Goal: Task Accomplishment & Management: Use online tool/utility

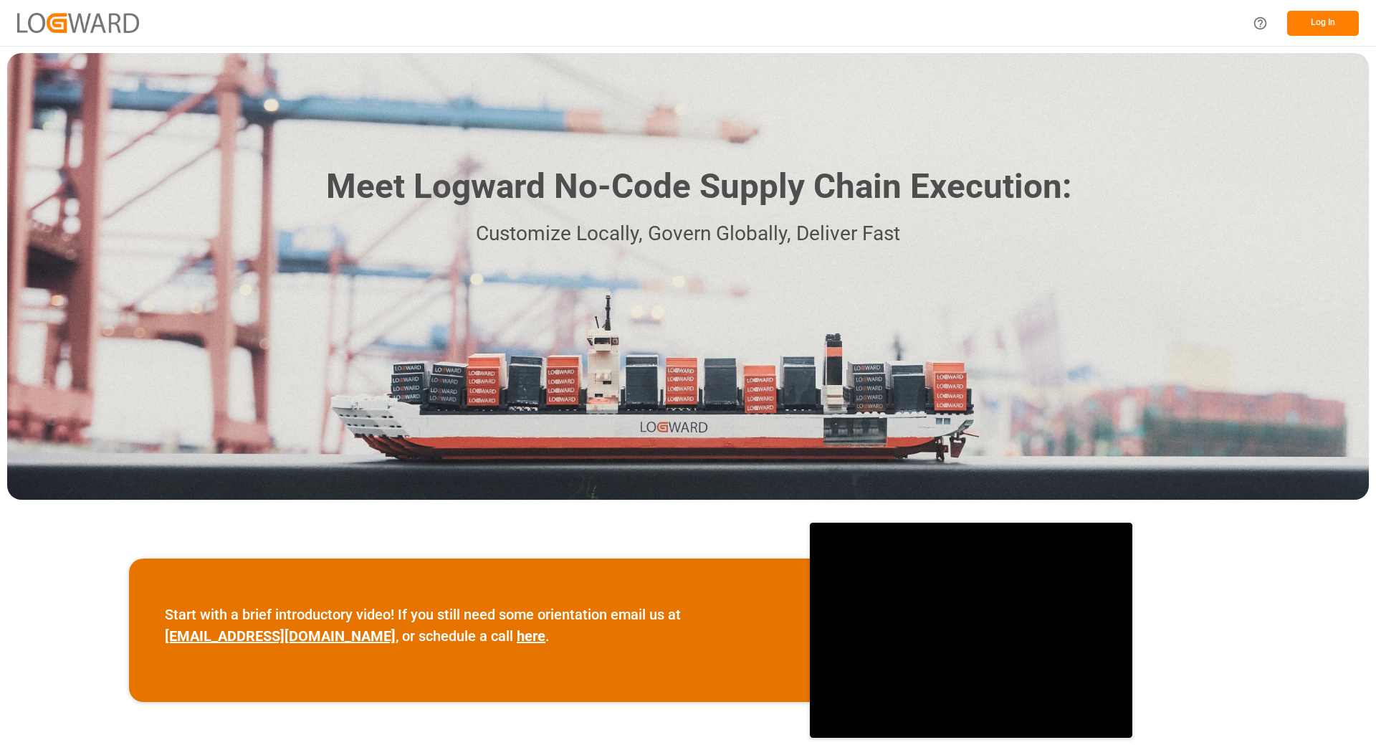
click at [882, 34] on div "Log In" at bounding box center [688, 23] width 1376 height 46
click at [1353, 20] on button "Log In" at bounding box center [1323, 23] width 72 height 25
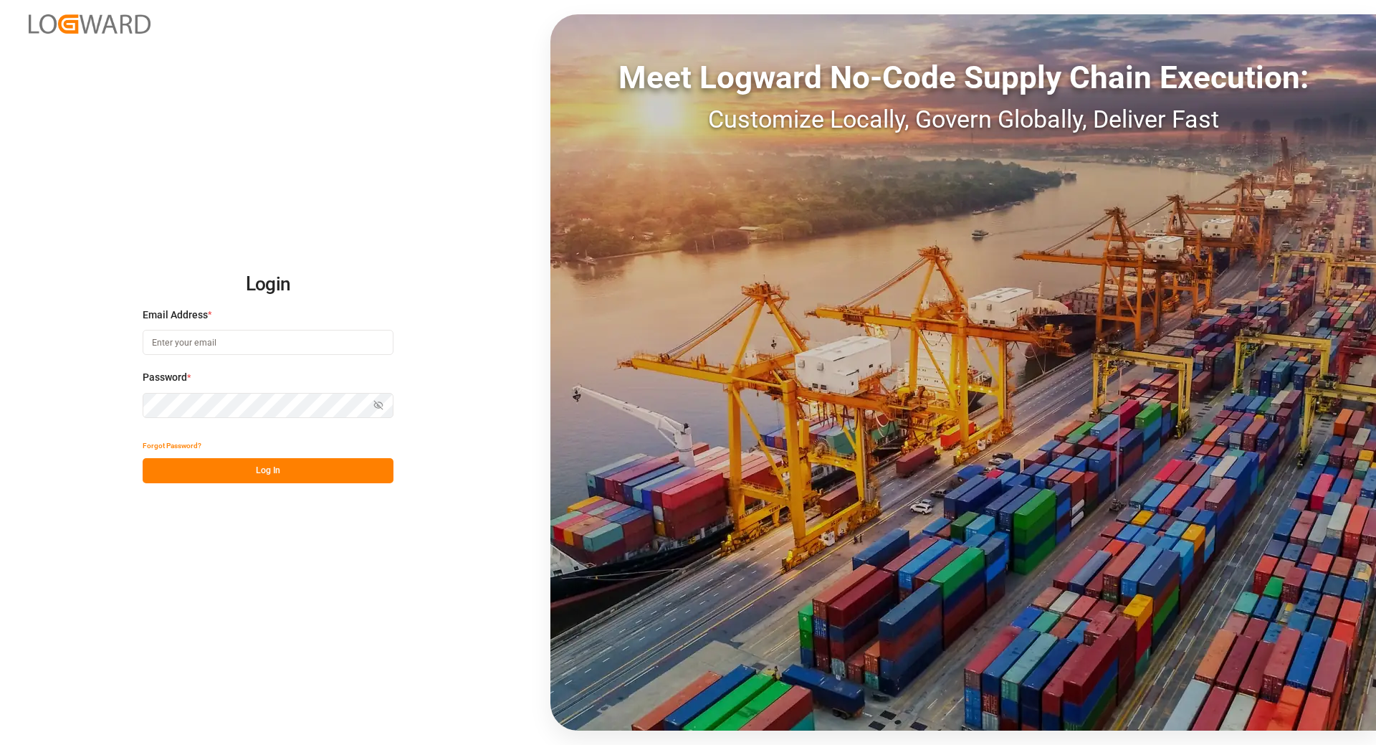
type input "[EMAIL_ADDRESS][DOMAIN_NAME]"
click at [295, 474] on button "Log In" at bounding box center [268, 470] width 251 height 25
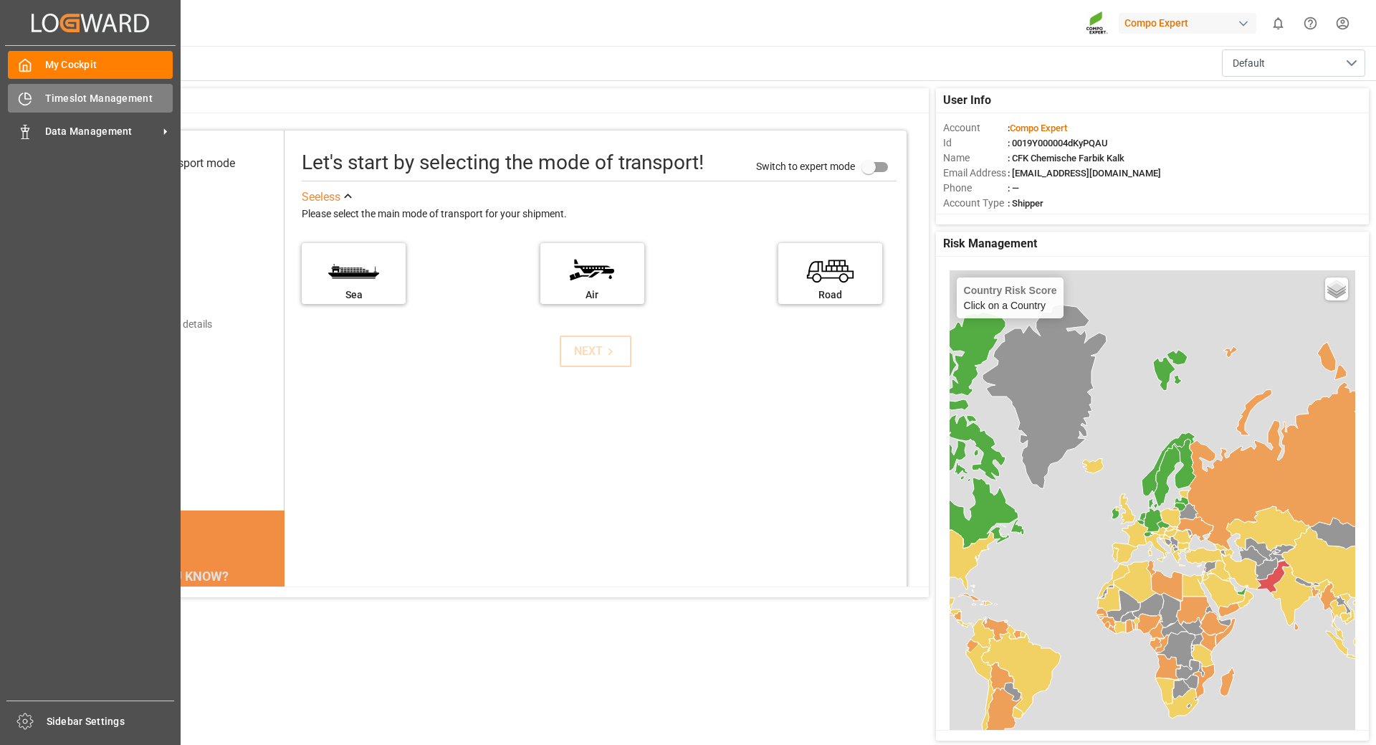
click at [29, 98] on icon at bounding box center [25, 99] width 14 height 14
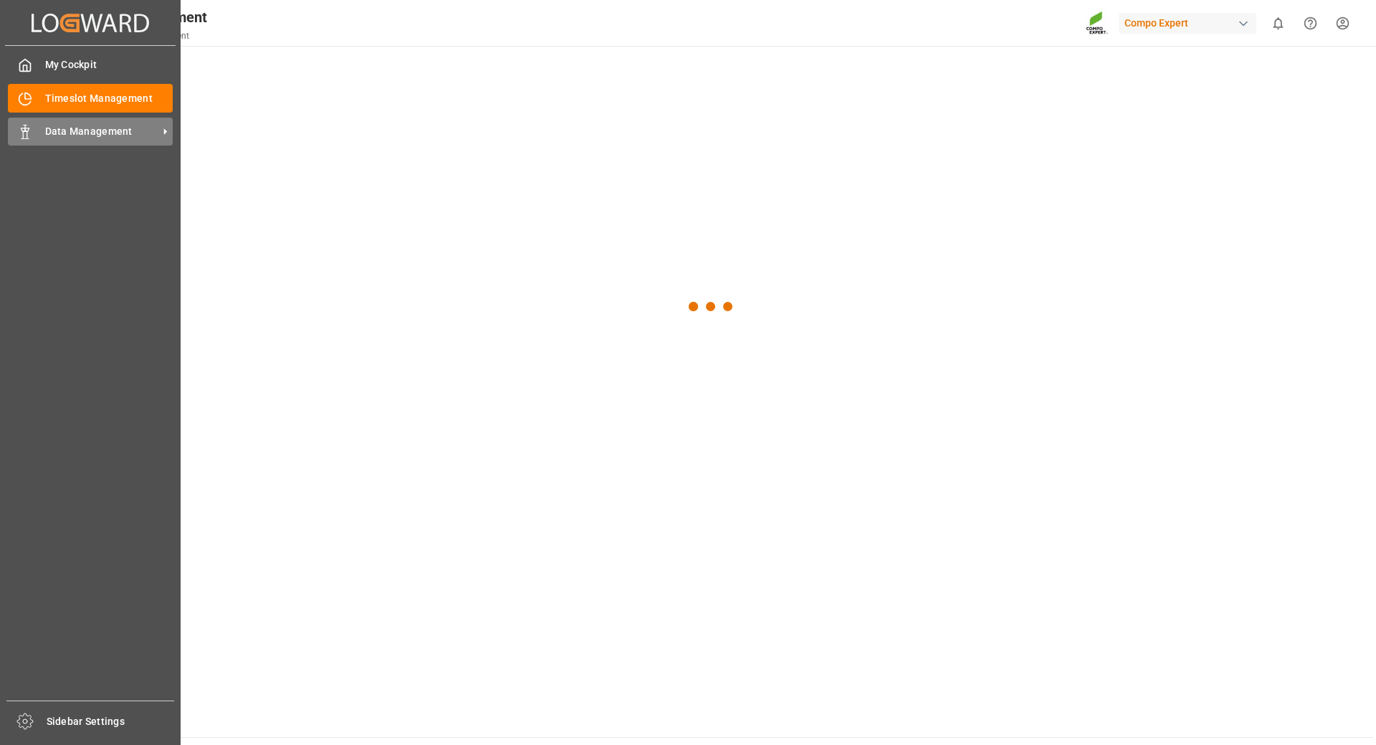
click at [90, 125] on span "Data Management" at bounding box center [101, 131] width 113 height 15
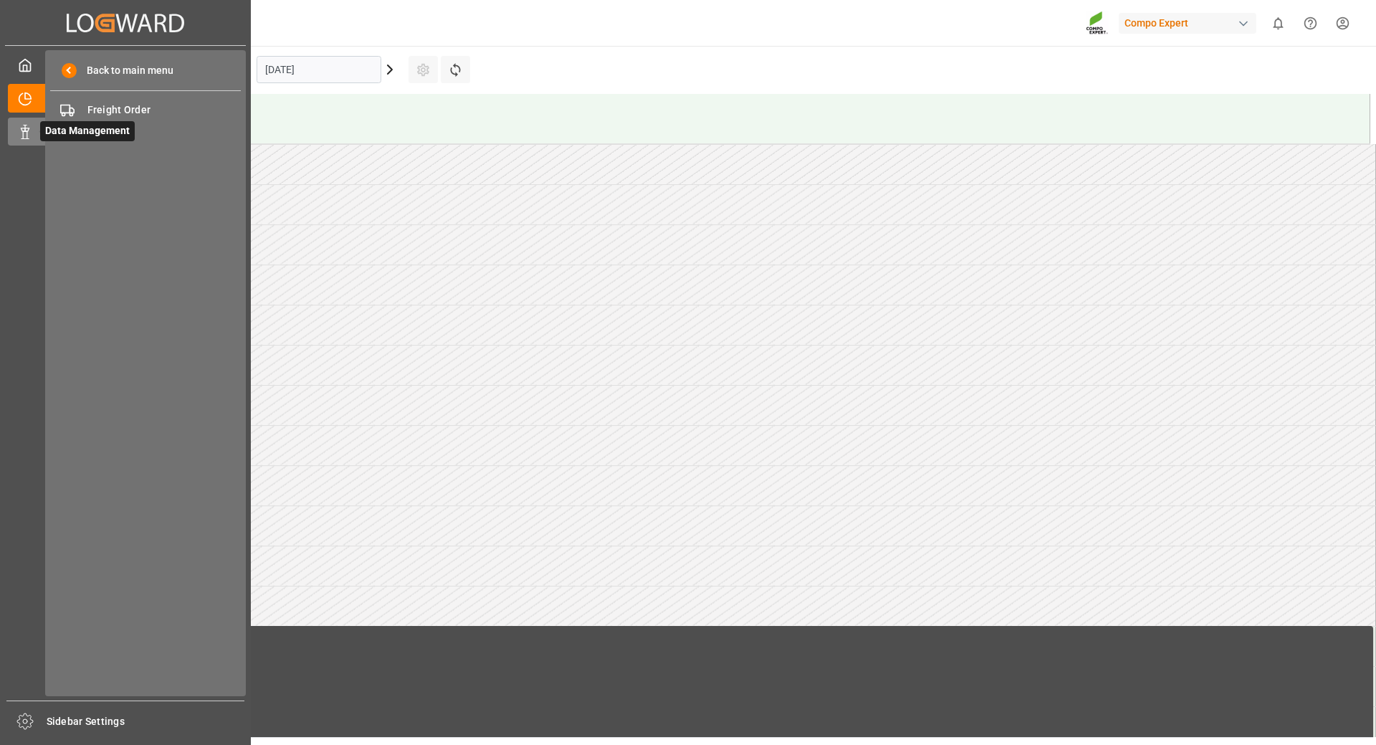
scroll to position [633, 0]
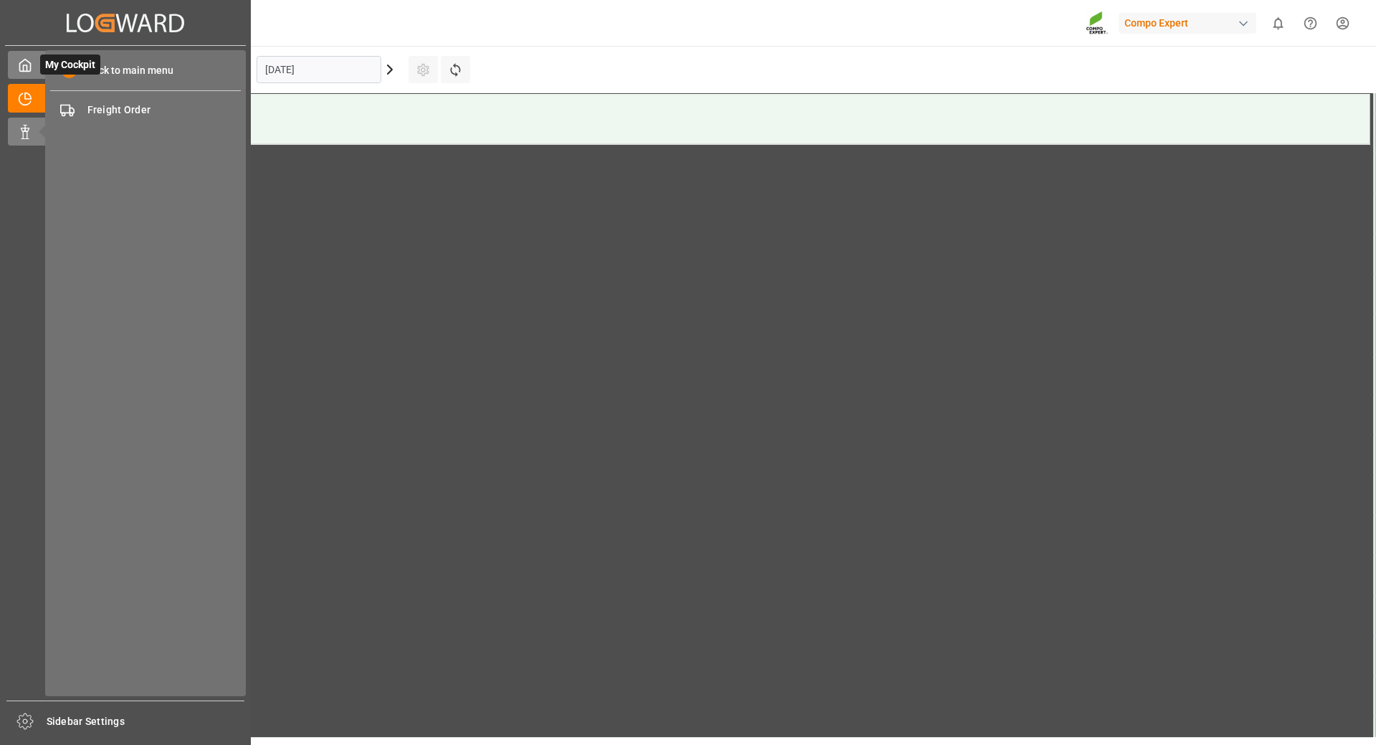
click at [21, 77] on div "My Cockpit My Cockpit" at bounding box center [125, 65] width 235 height 28
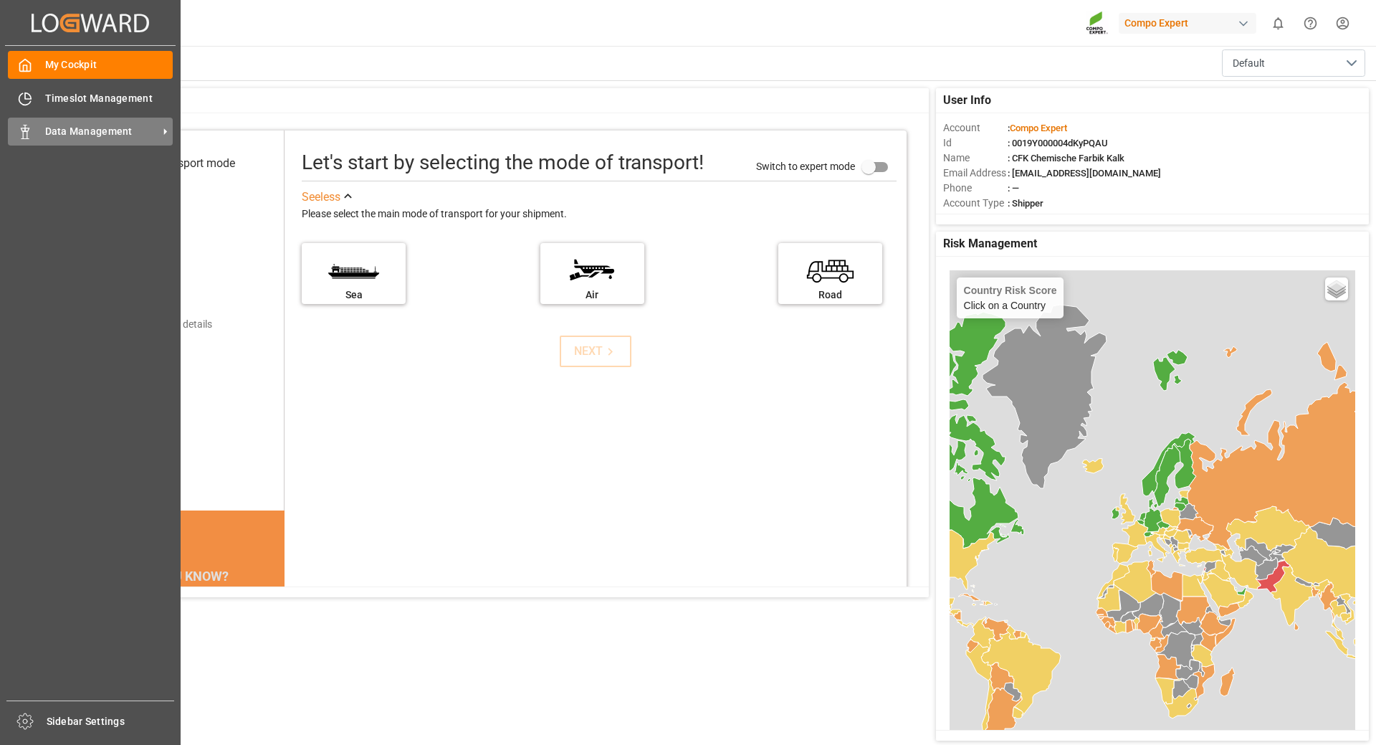
click at [116, 120] on div "Data Management Data Management" at bounding box center [90, 132] width 165 height 28
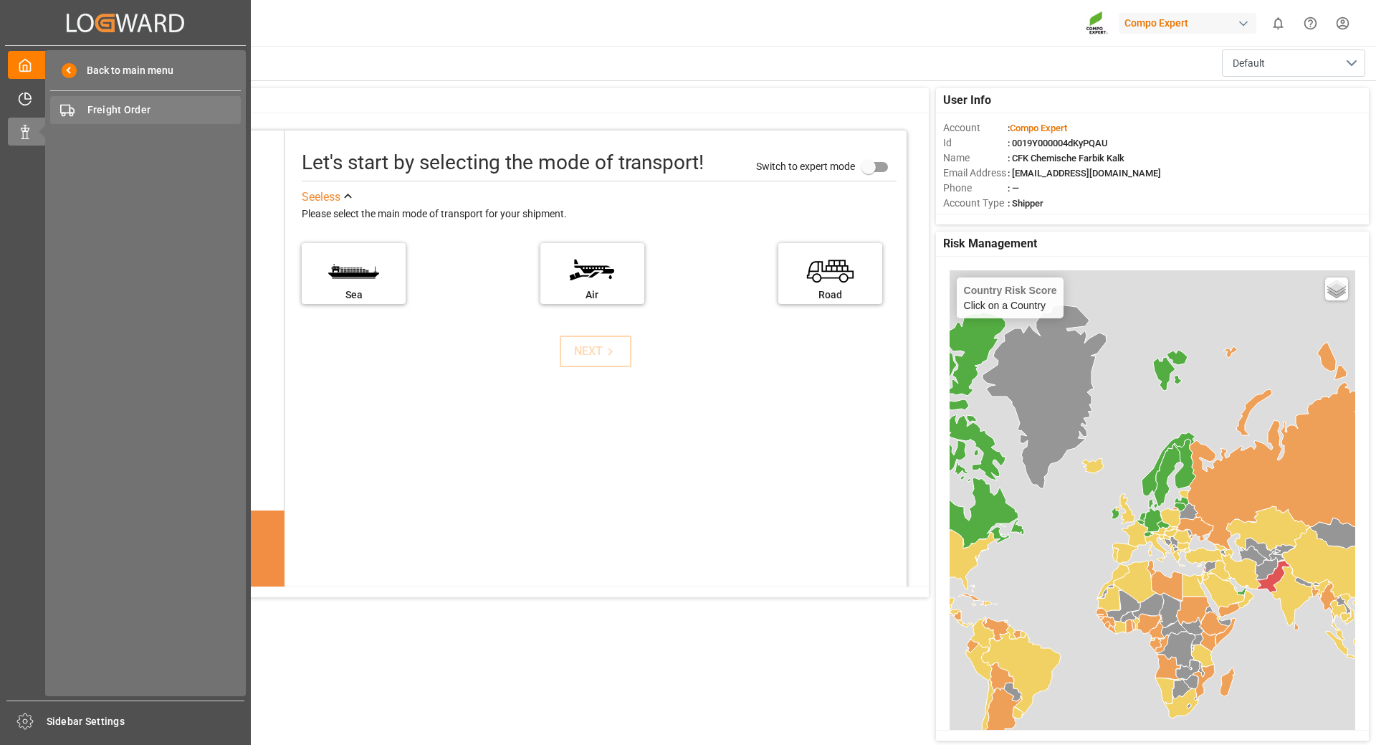
click at [123, 102] on div "Freight Order Freight Order" at bounding box center [145, 110] width 191 height 28
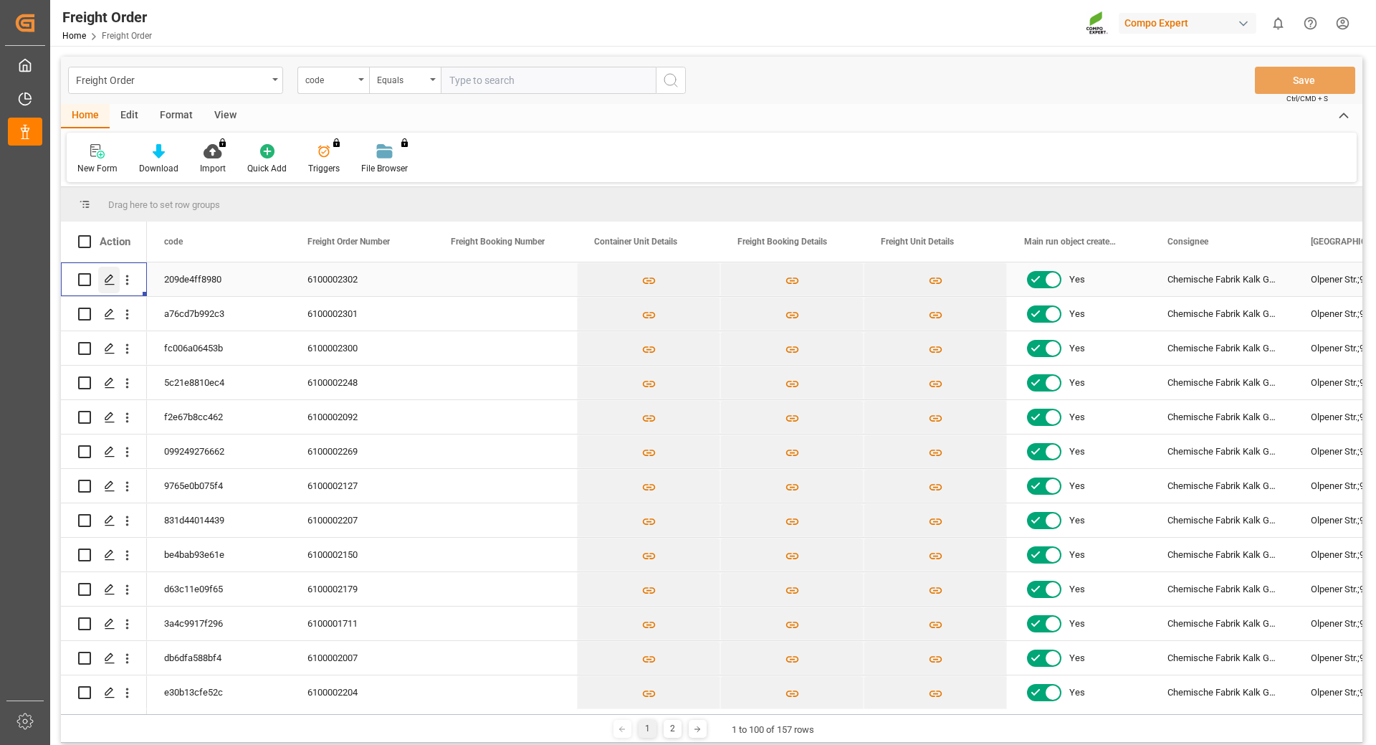
click at [105, 277] on icon "Press SPACE to select this row." at bounding box center [109, 279] width 11 height 11
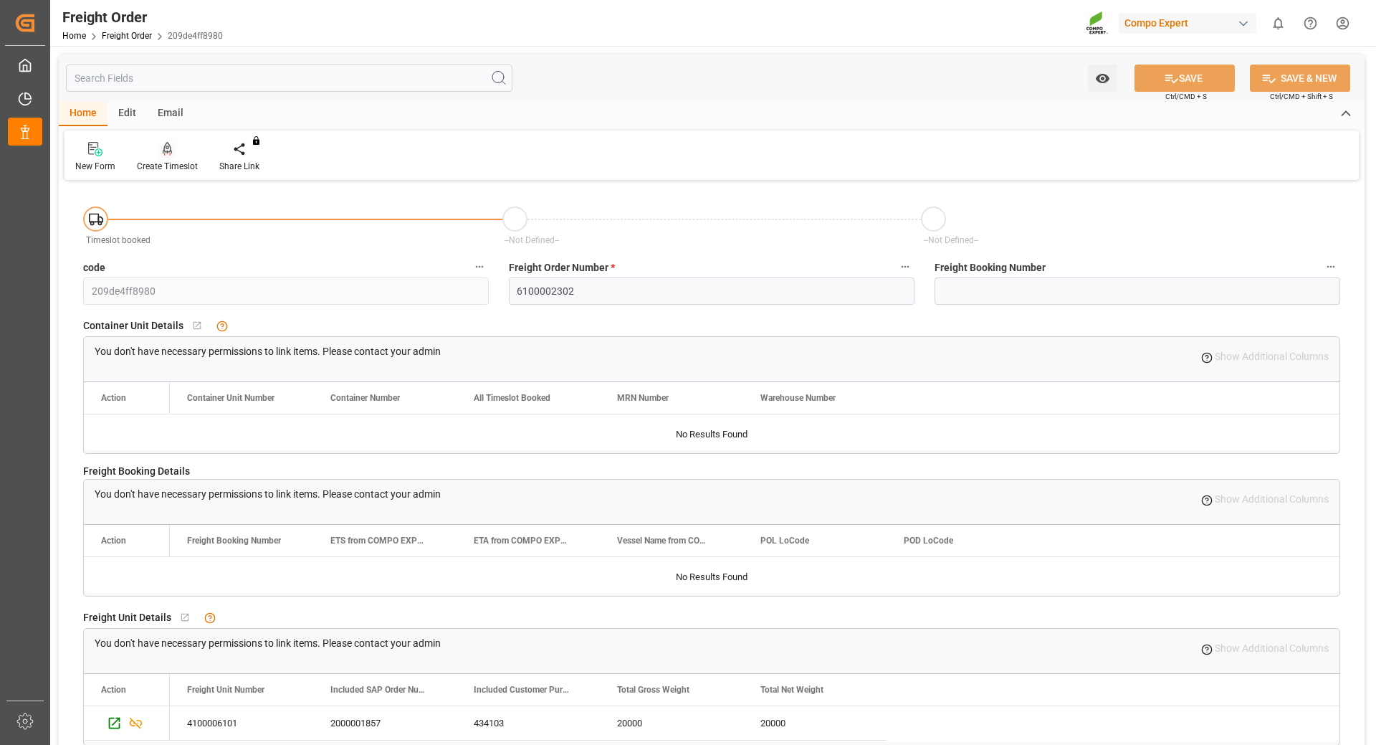
click at [148, 160] on div "Create Timeslot" at bounding box center [167, 166] width 61 height 13
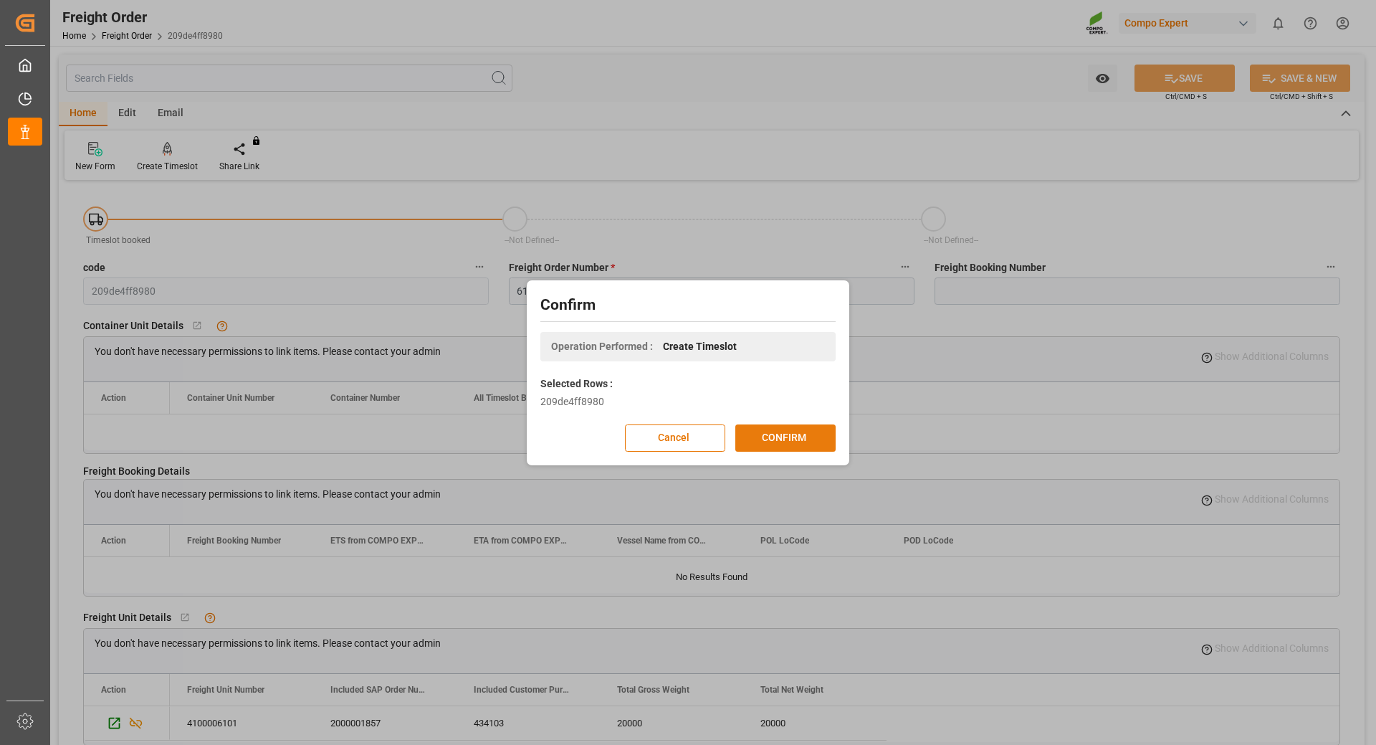
click at [806, 437] on button "CONFIRM" at bounding box center [785, 437] width 100 height 27
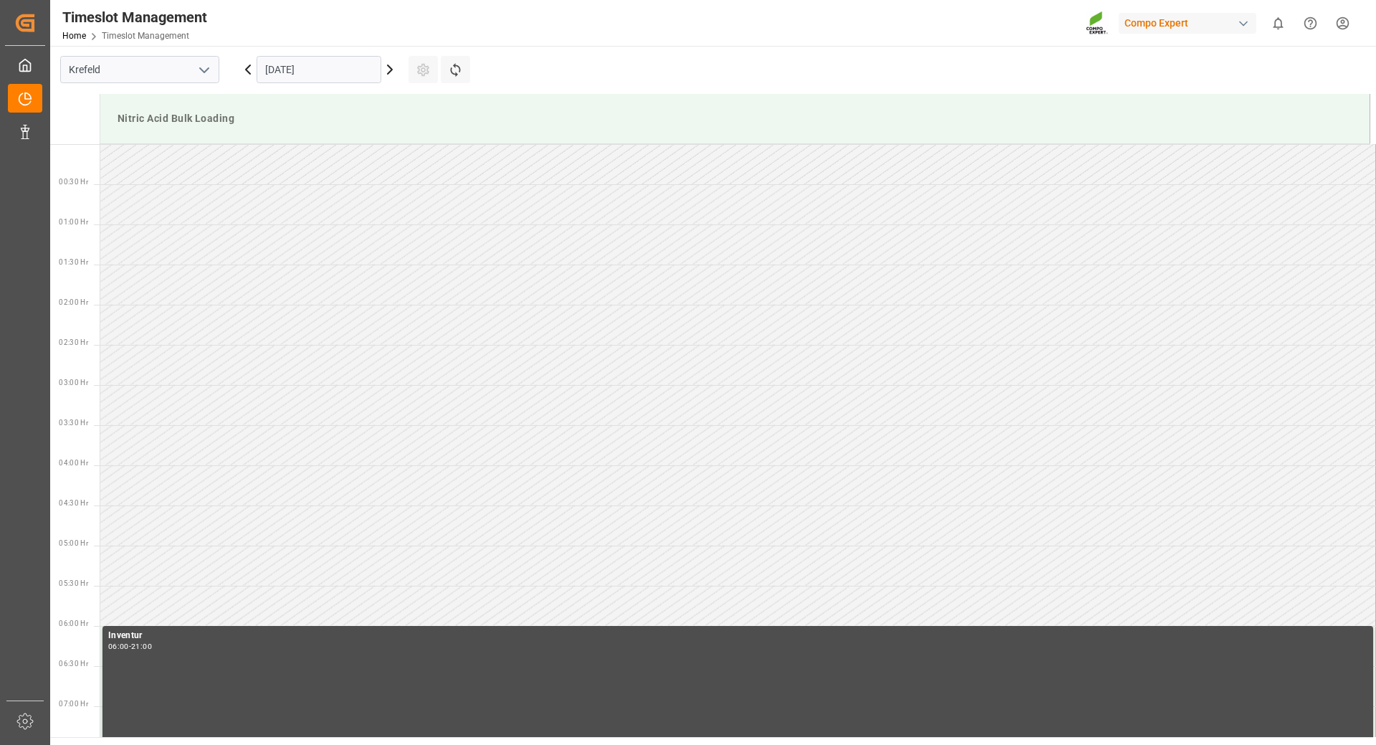
scroll to position [633, 0]
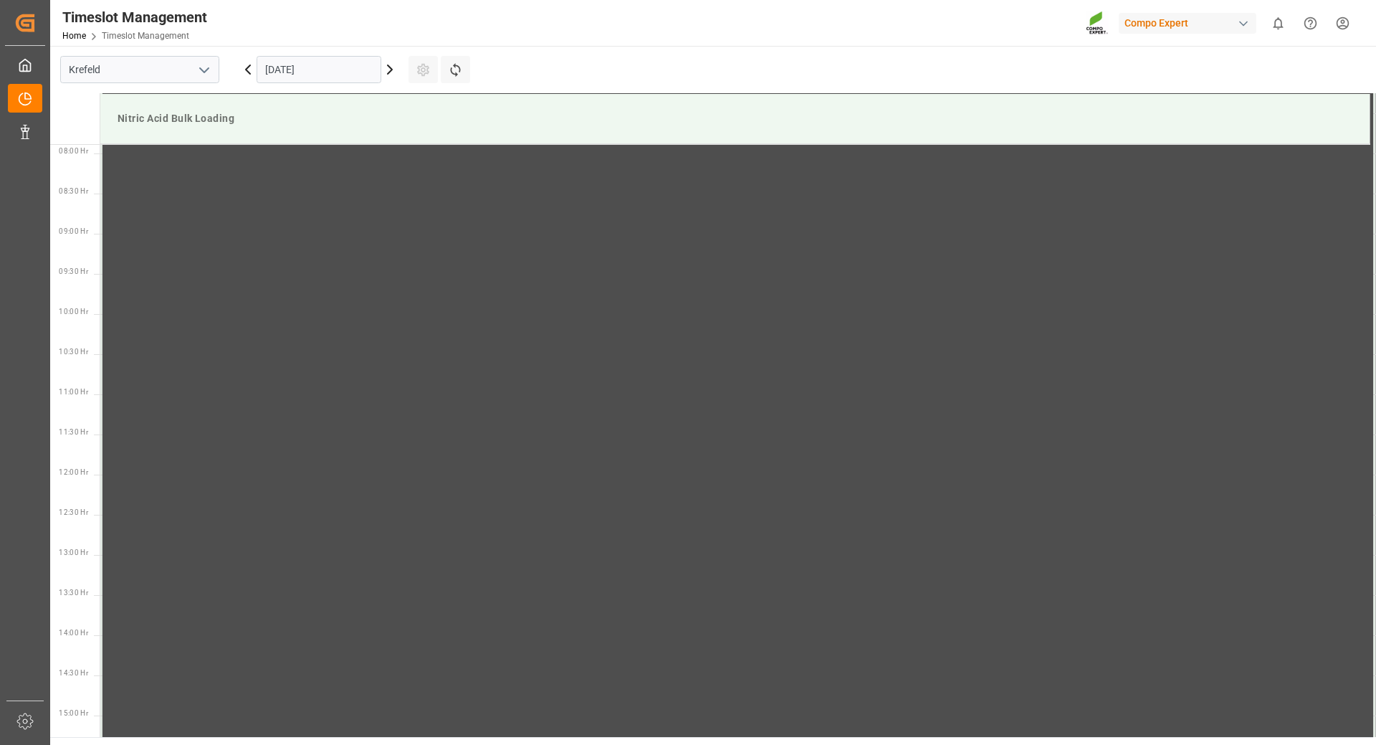
click at [300, 70] on input "[DATE]" at bounding box center [319, 69] width 125 height 27
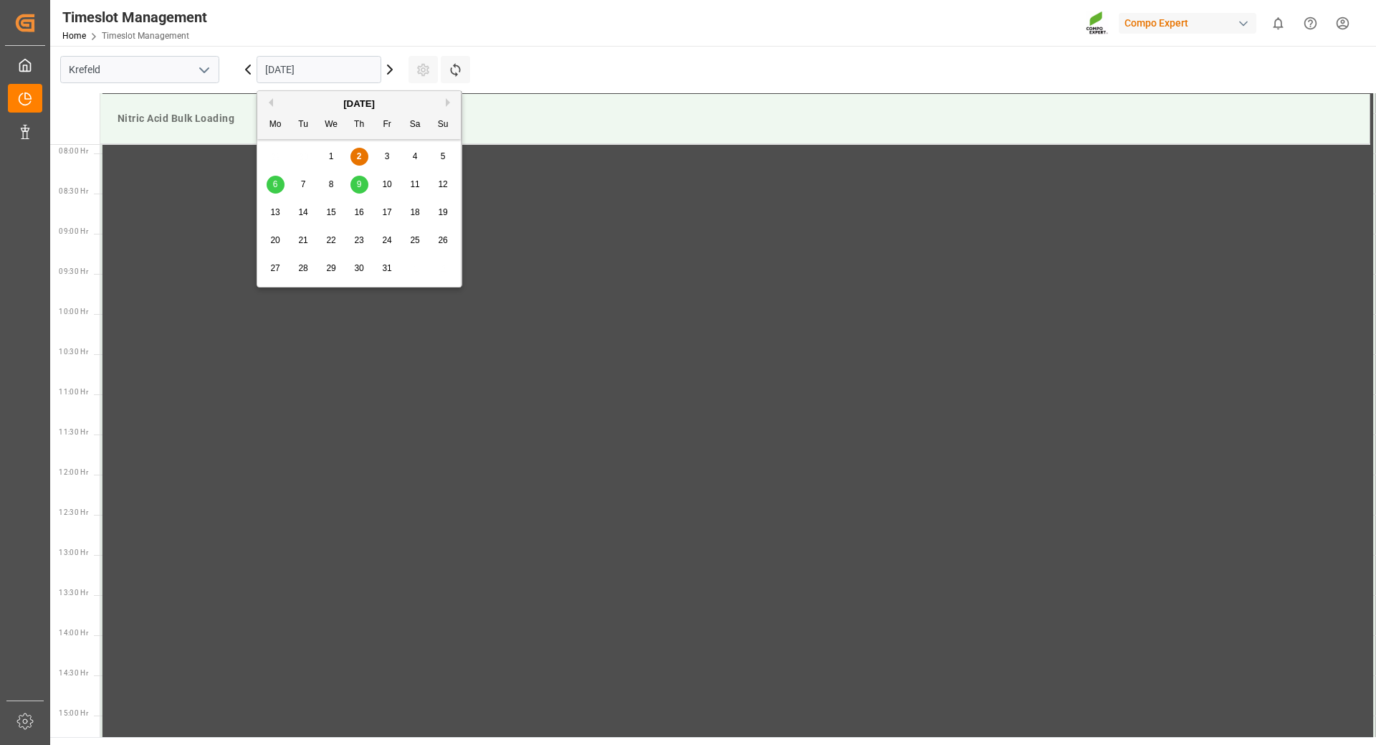
click at [303, 184] on span "7" at bounding box center [303, 184] width 5 height 10
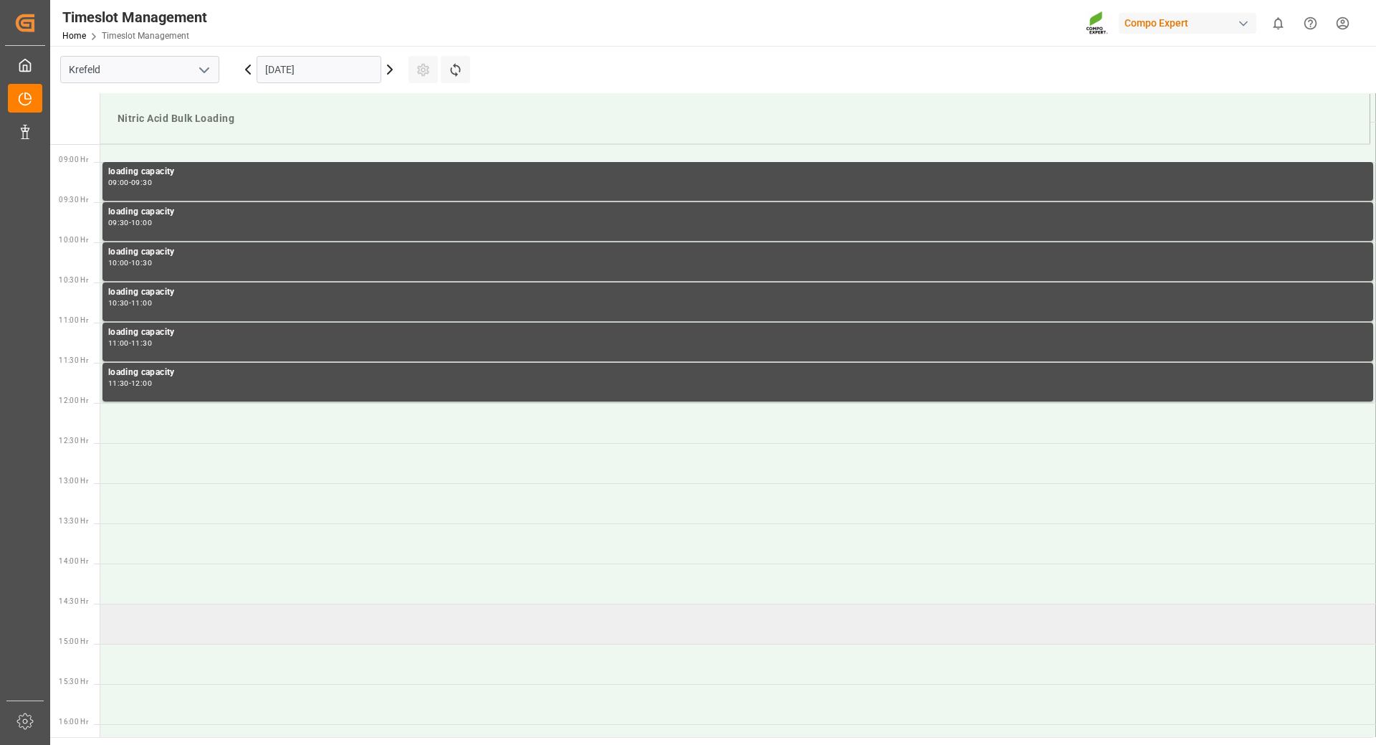
scroll to position [776, 0]
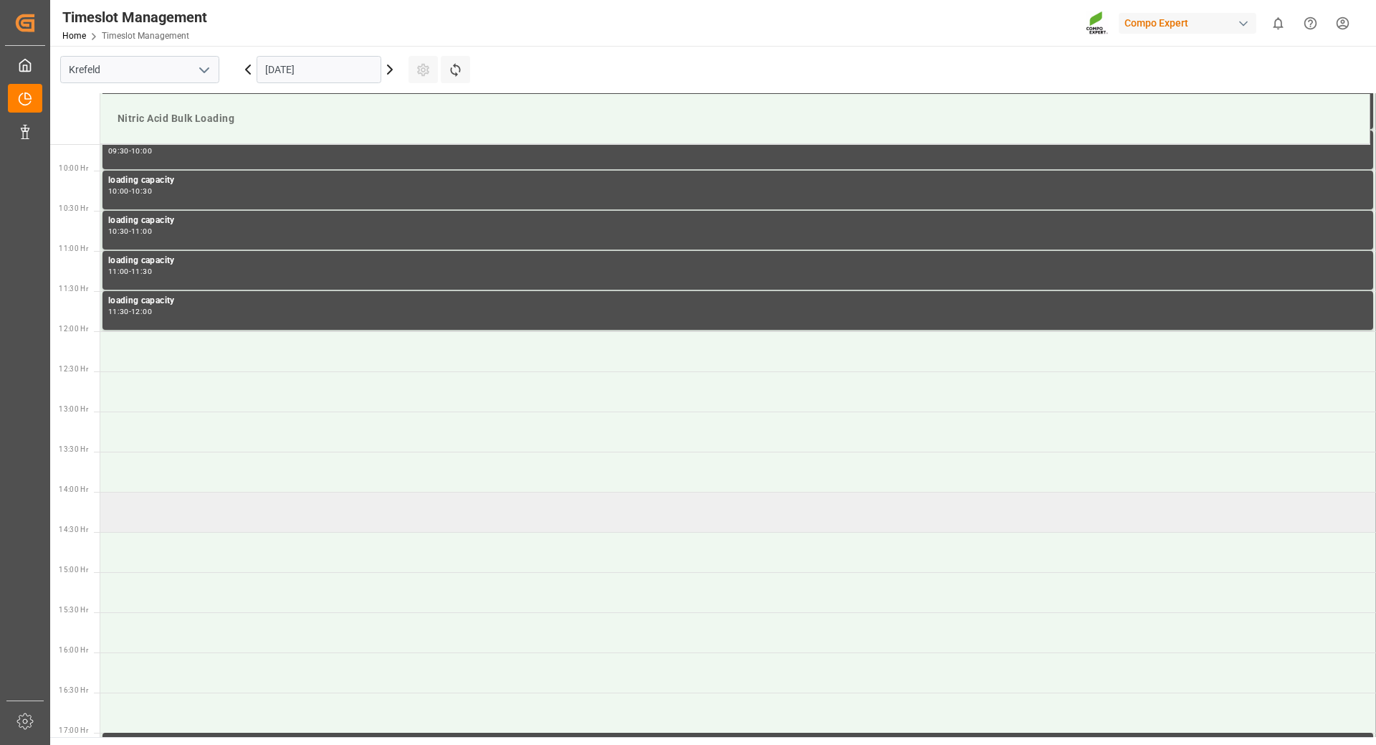
click at [274, 503] on td at bounding box center [738, 512] width 1276 height 40
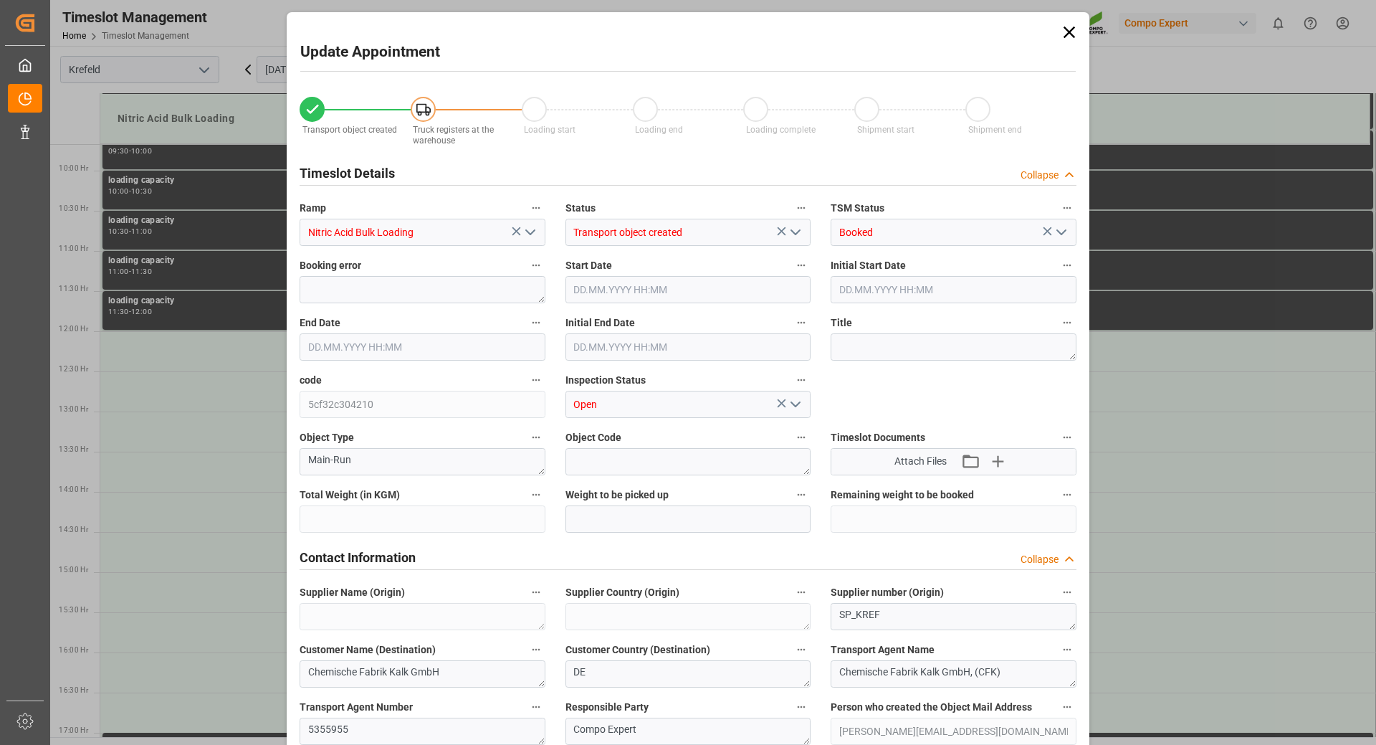
type input "20000"
type input "0"
type input "07.10.2025 14:00"
type input "07.10.2025 14:30"
type input "01.10.2025 14:53"
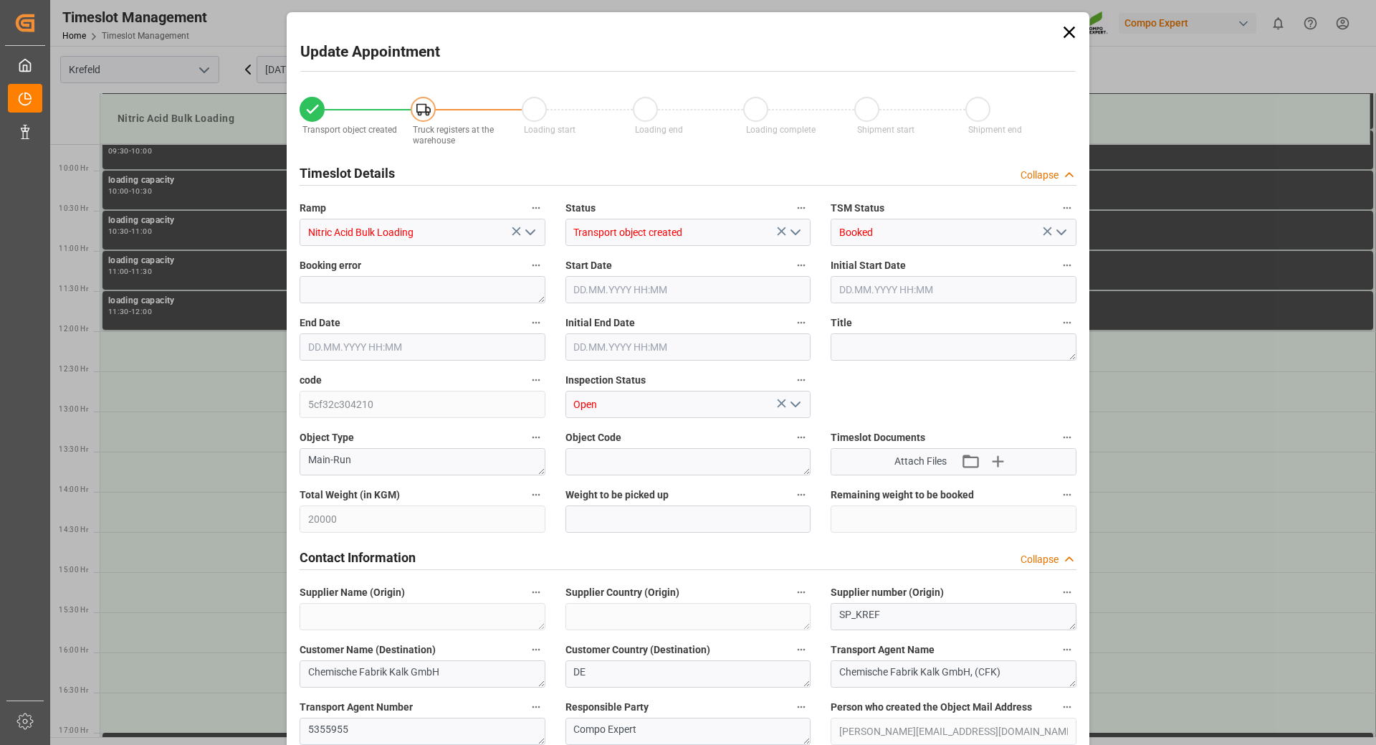
type input "02.10.2025 06:34"
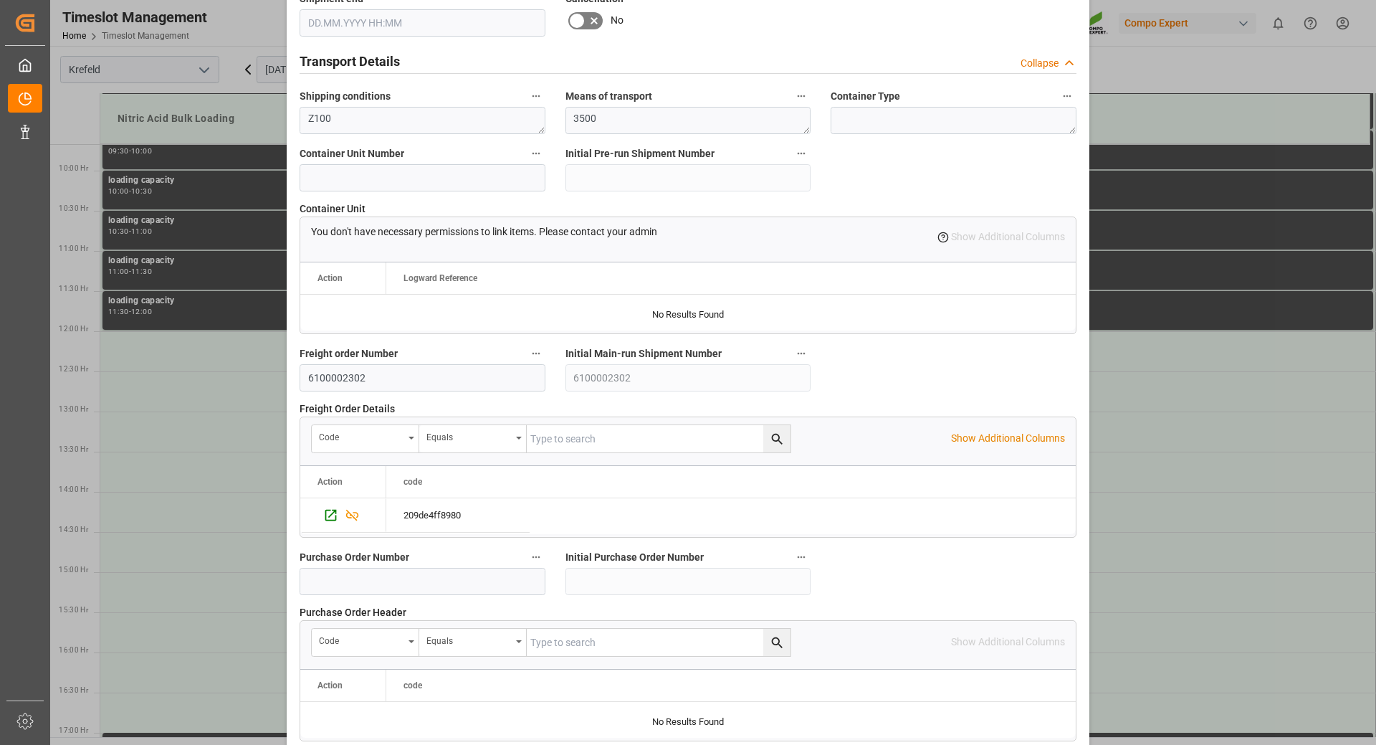
scroll to position [1241, 0]
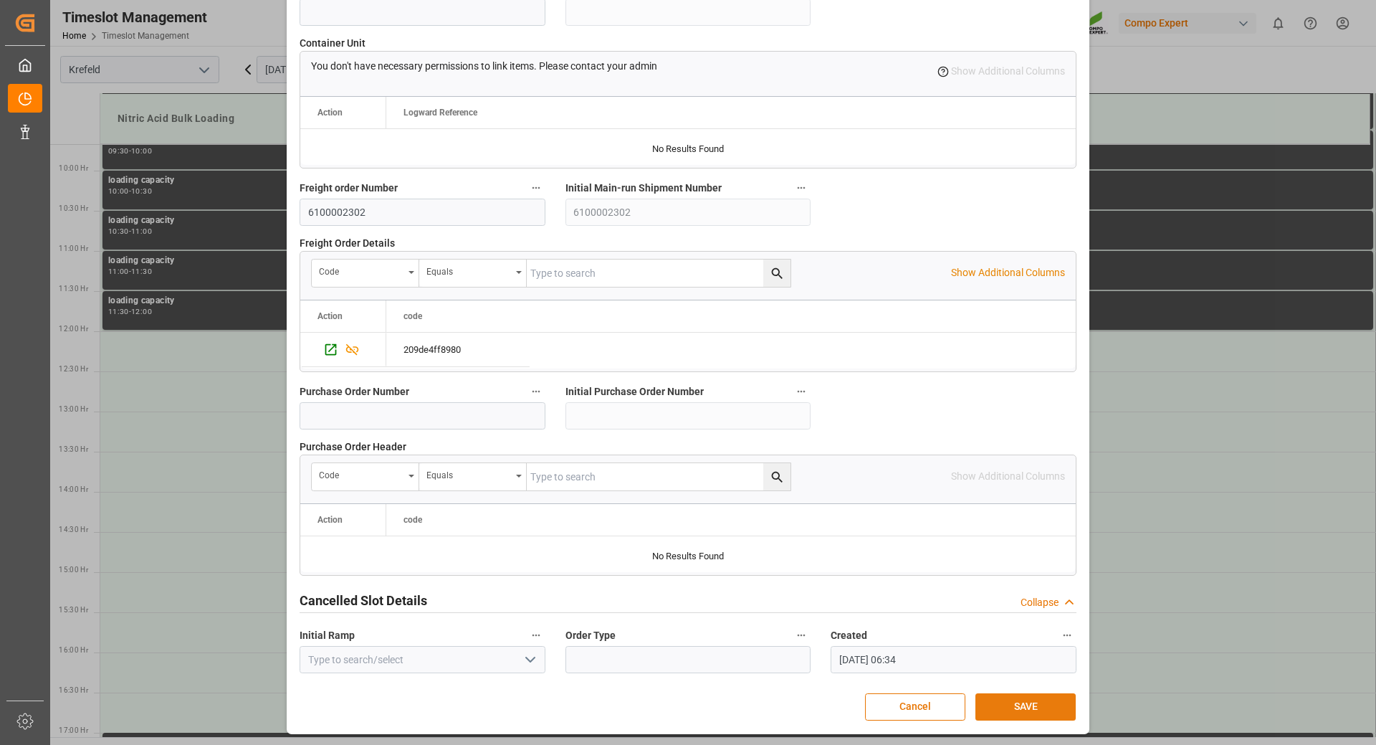
click at [1056, 704] on button "SAVE" at bounding box center [1025, 706] width 100 height 27
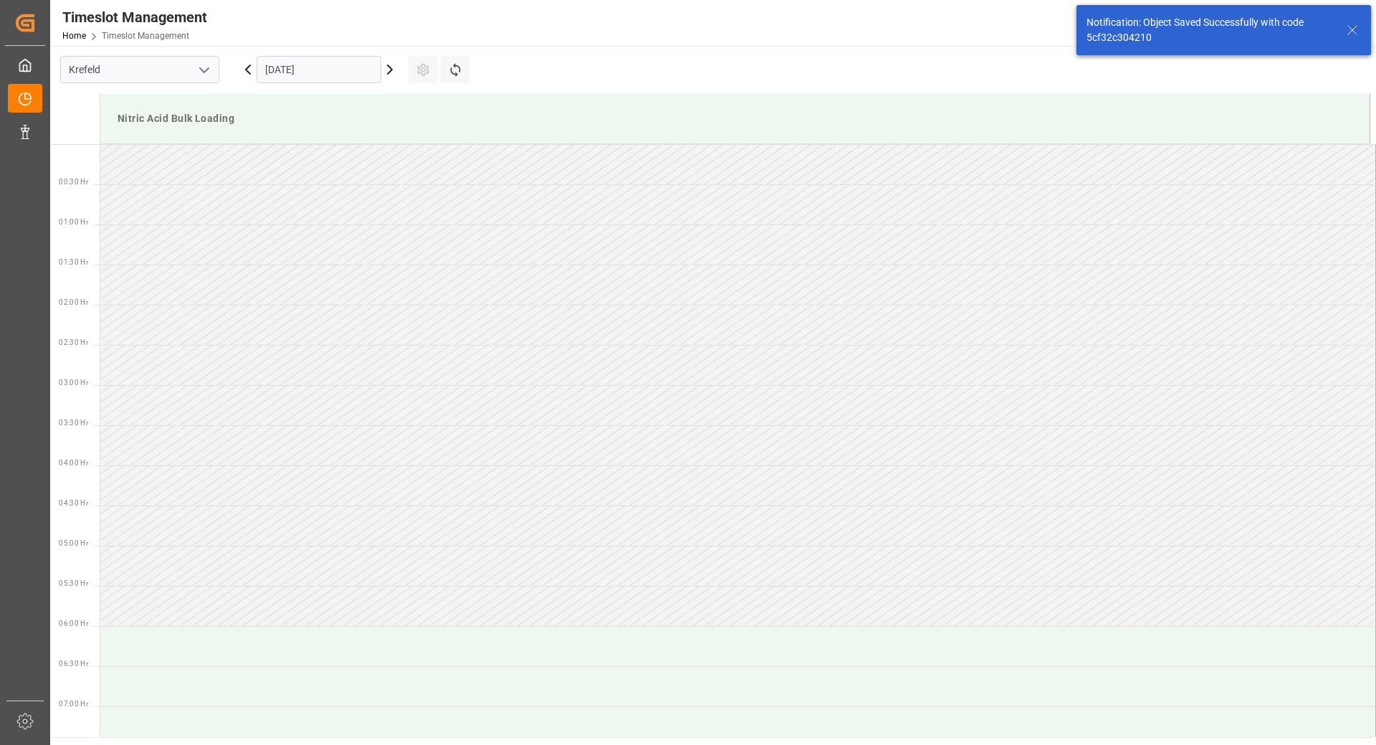
scroll to position [1034, 0]
